Goal: Find specific page/section: Find specific page/section

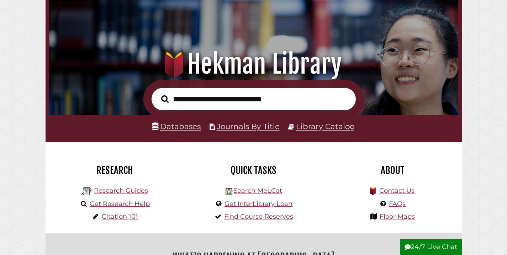
scroll to position [43, 0]
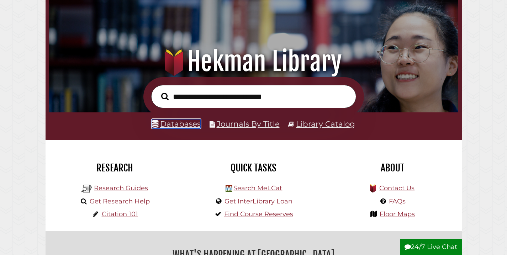
click at [193, 126] on link "Databases" at bounding box center [176, 123] width 49 height 9
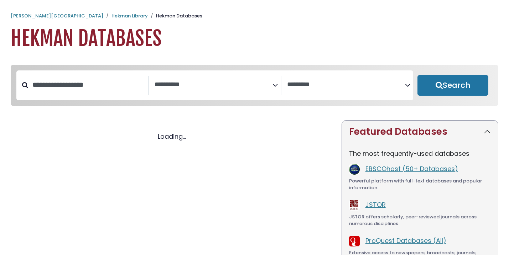
select select "Database Subject Filter"
select select "Database Vendors Filter"
select select "Database Subject Filter"
select select "Database Vendors Filter"
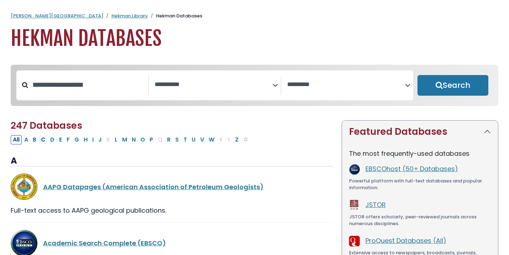
click at [45, 142] on button "C" at bounding box center [43, 139] width 9 height 9
select select "Database Subject Filter"
select select "Database Vendors Filter"
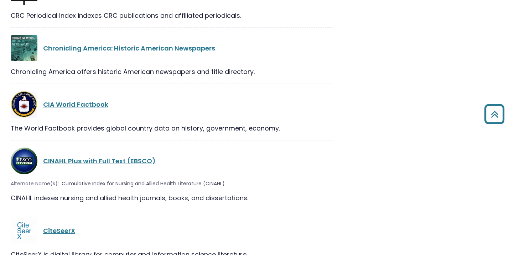
scroll to position [1078, 0]
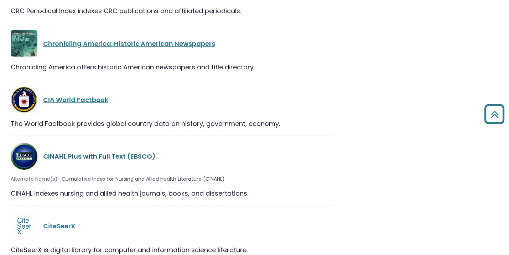
click at [146, 152] on link "CINAHL Plus with Full Text (EBSCO)" at bounding box center [99, 156] width 113 height 9
